Goal: Information Seeking & Learning: Check status

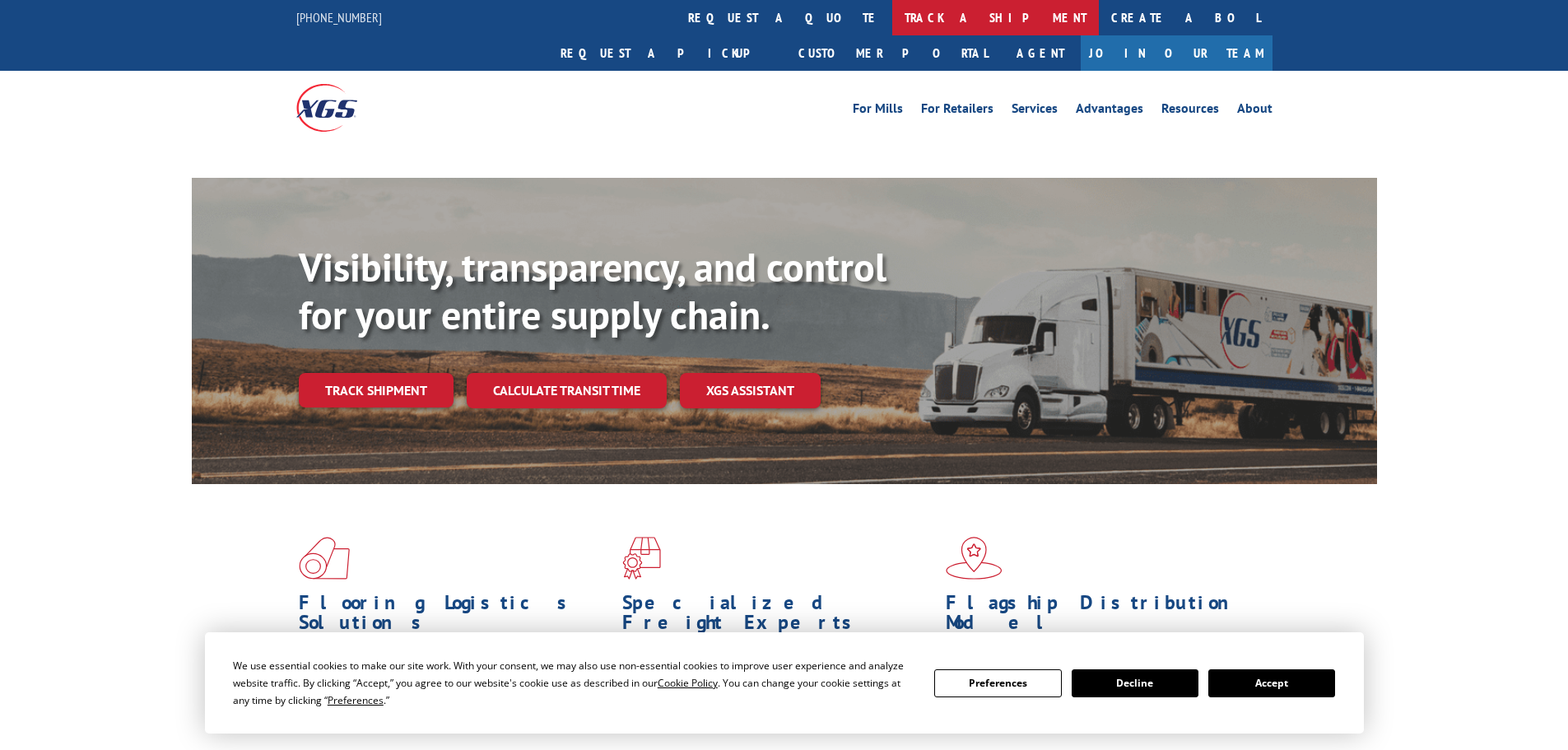
click at [893, 13] on link "track a shipment" at bounding box center [996, 17] width 207 height 36
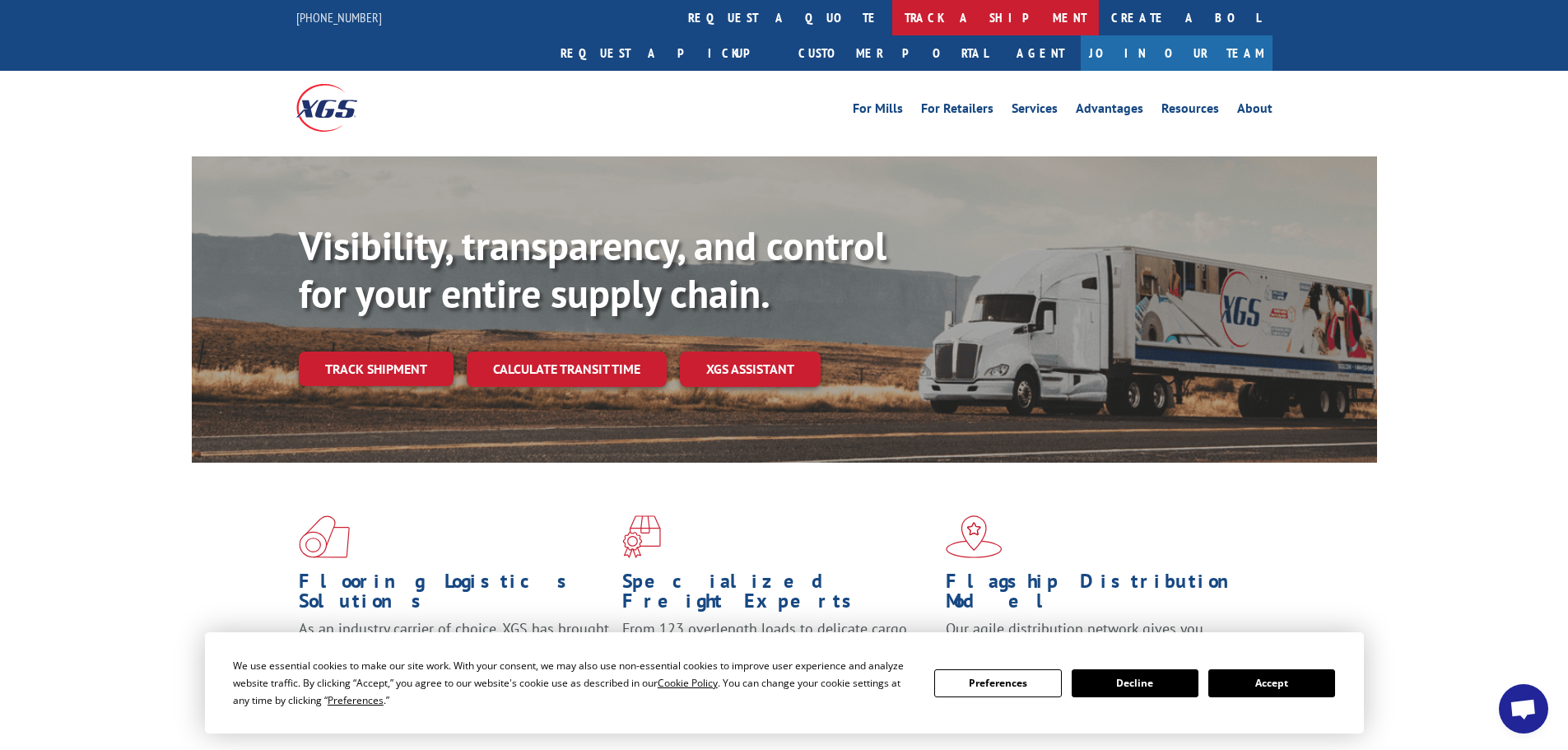
click at [893, 22] on link "track a shipment" at bounding box center [996, 17] width 207 height 36
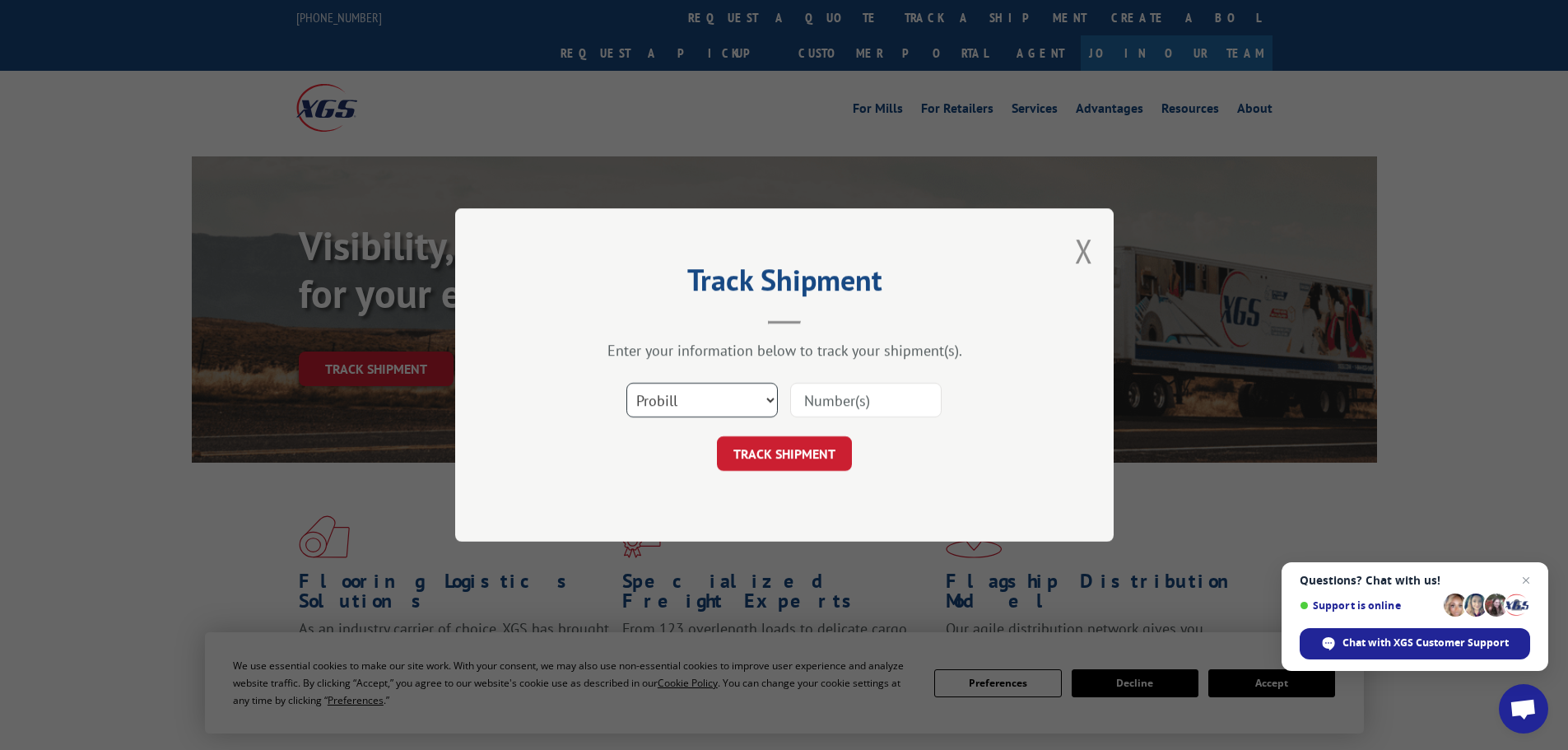
click at [702, 391] on select "Select category... Probill BOL PO" at bounding box center [702, 401] width 152 height 35
select select "po"
click at [627, 383] on select "Select category... Probill BOL PO" at bounding box center [702, 401] width 152 height 35
click at [848, 396] on input at bounding box center [866, 401] width 152 height 35
paste input "21520457"
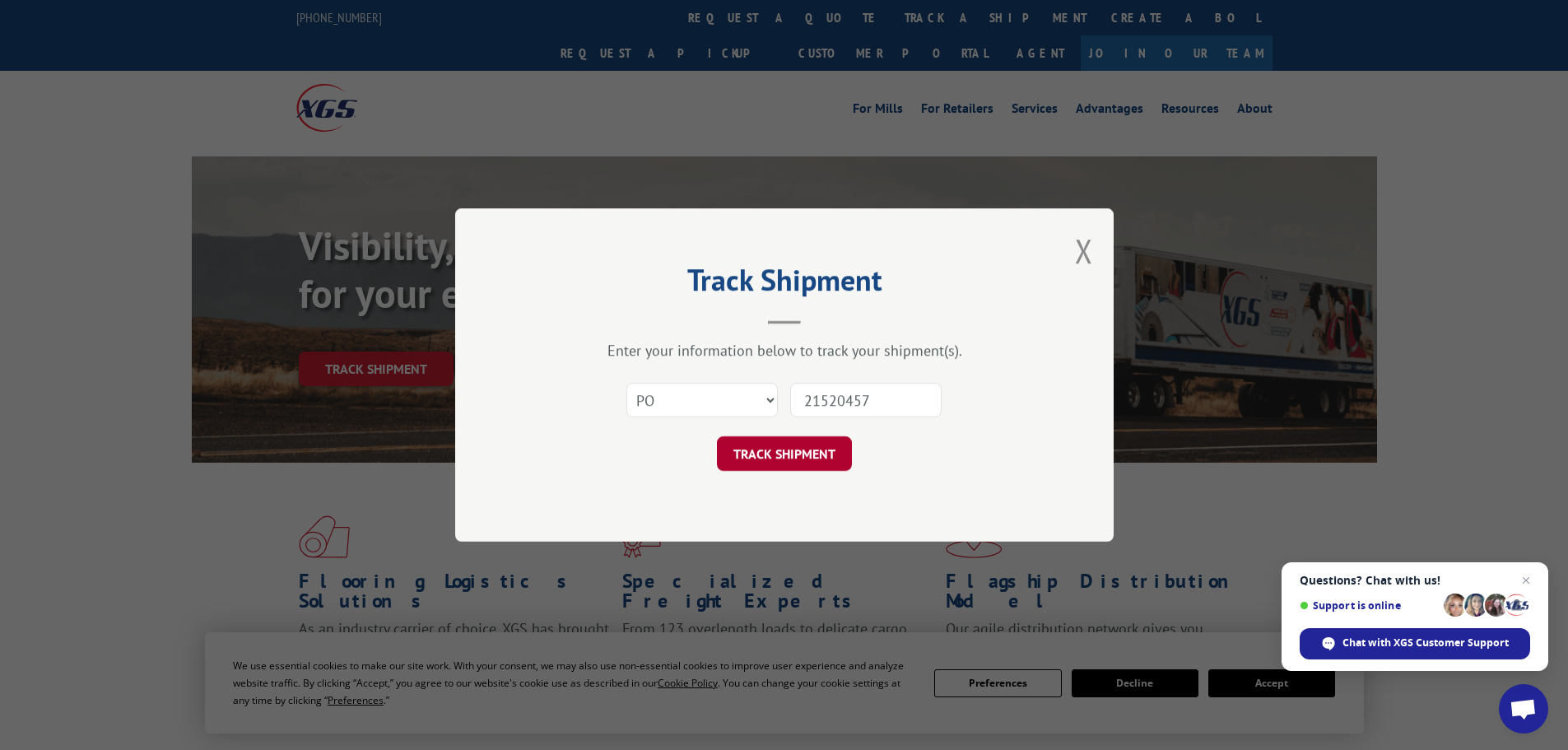
type input "21520457"
click at [810, 464] on button "TRACK SHIPMENT" at bounding box center [784, 454] width 135 height 35
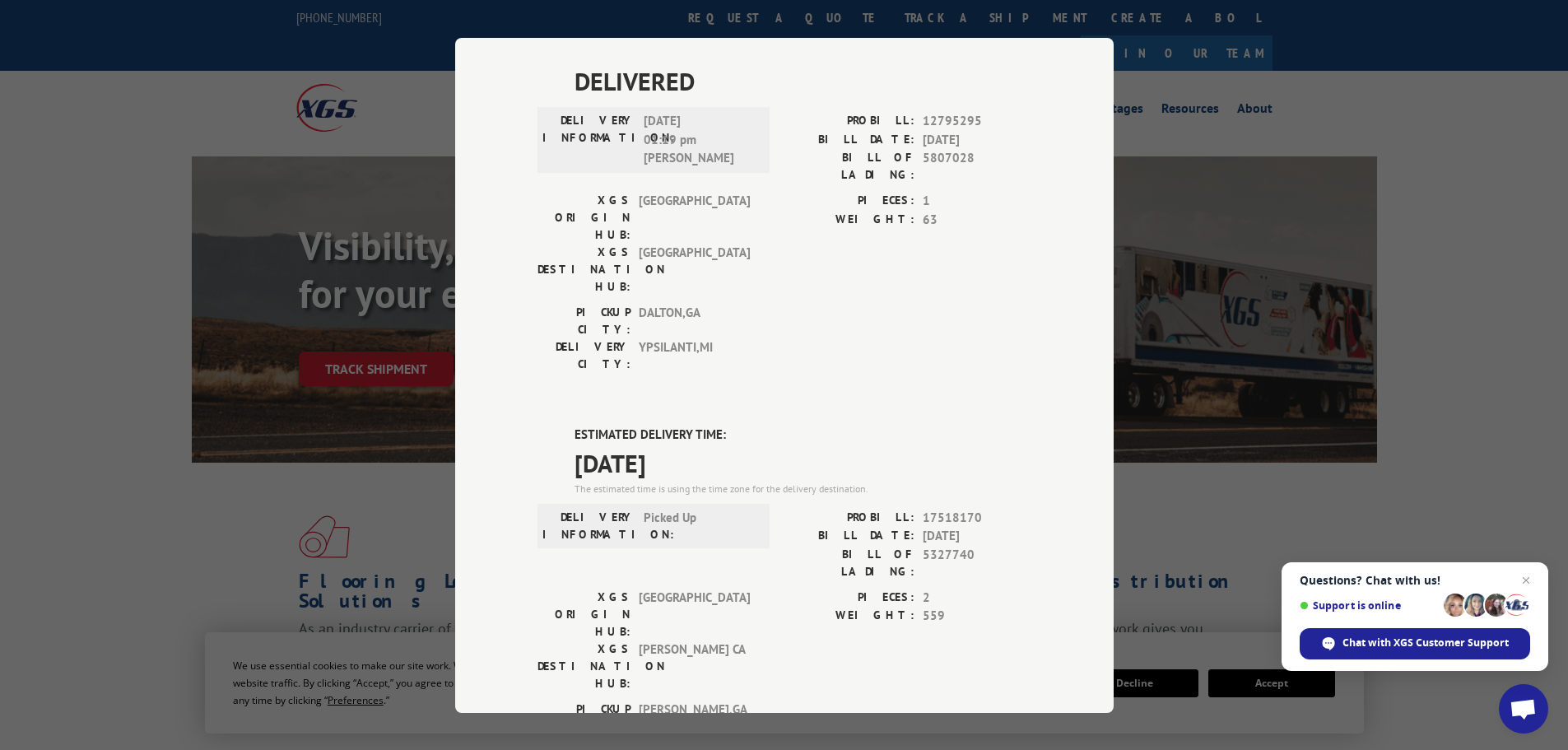
scroll to position [494, 0]
